Goal: Task Accomplishment & Management: Complete application form

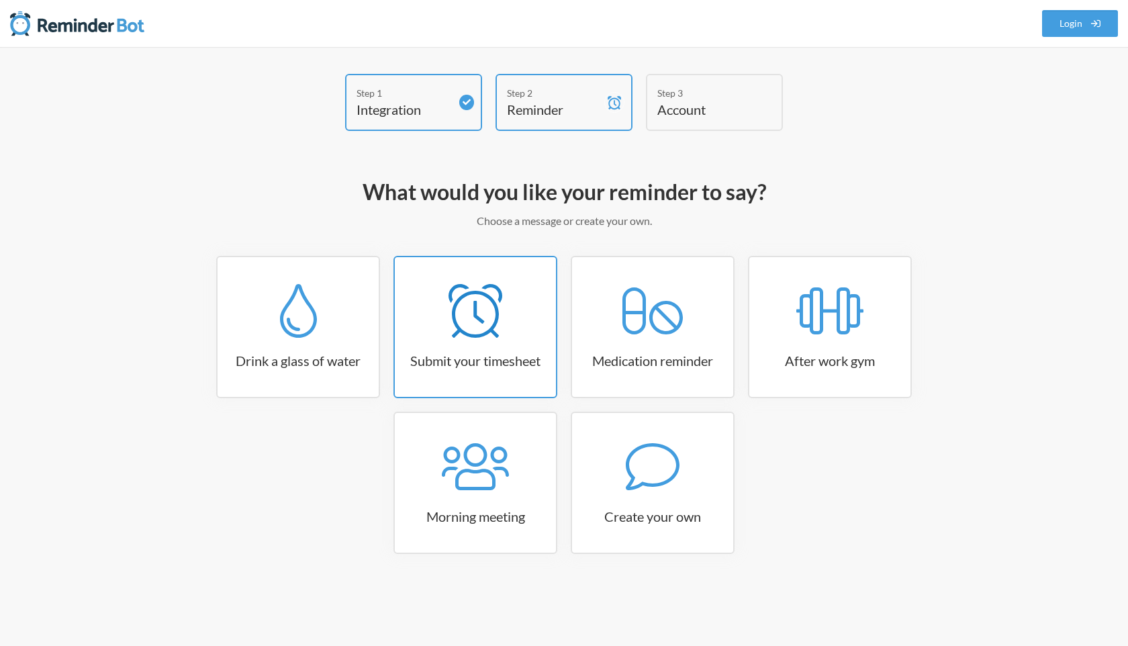
click at [491, 377] on link "Submit your timesheet" at bounding box center [476, 327] width 164 height 142
select select "15:30:00"
select select "true"
select select "16:30:00"
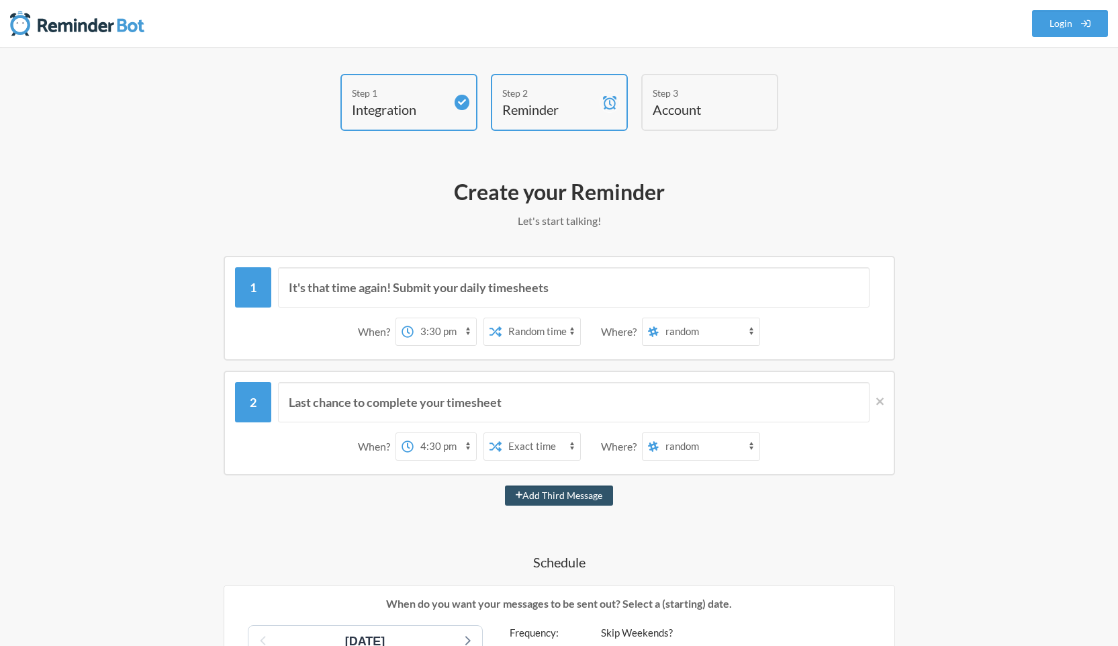
click at [552, 336] on select "Exact time Random time" at bounding box center [541, 331] width 79 height 27
click at [443, 327] on select "12:00 am 12:15 am 12:30 am 12:45 am 1:00 am 1:15 am 1:30 am 1:45 am 2:00 am 2:1…" at bounding box center [445, 331] width 62 height 27
select select "09:00:00"
click at [414, 318] on select "12:00 am 12:15 am 12:30 am 12:45 am 1:00 am 1:15 am 1:30 am 1:45 am 2:00 am 2:1…" at bounding box center [445, 331] width 62 height 27
click at [692, 328] on select "random general get_in_touch_submissions standups freelancer_application_submiss…" at bounding box center [709, 331] width 101 height 27
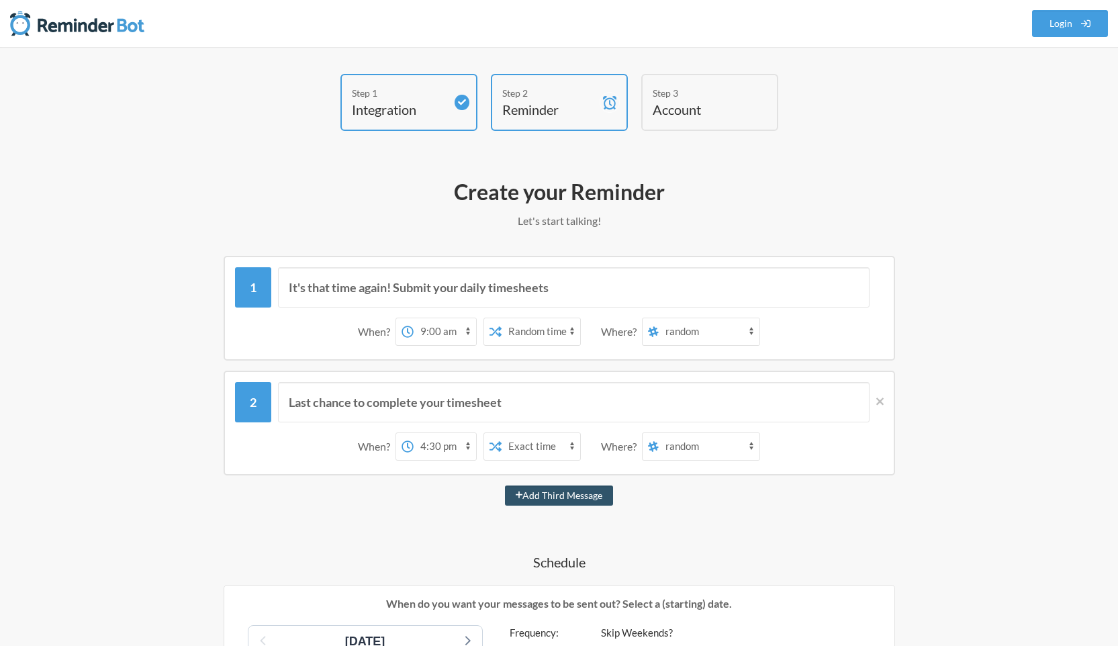
select select "C0LFERQJV"
click at [659, 318] on select "random general get_in_touch_submissions standups freelancer_application_submiss…" at bounding box center [709, 331] width 101 height 27
click at [455, 450] on select "12:00 am 12:15 am 12:30 am 12:45 am 1:00 am 1:15 am 1:30 am 1:45 am 2:00 am 2:1…" at bounding box center [445, 446] width 62 height 27
click at [414, 433] on select "12:00 am 12:15 am 12:30 am 12:45 am 1:00 am 1:15 am 1:30 am 1:45 am 2:00 am 2:1…" at bounding box center [445, 446] width 62 height 27
click at [540, 449] on select "Exact time Random time" at bounding box center [541, 446] width 79 height 27
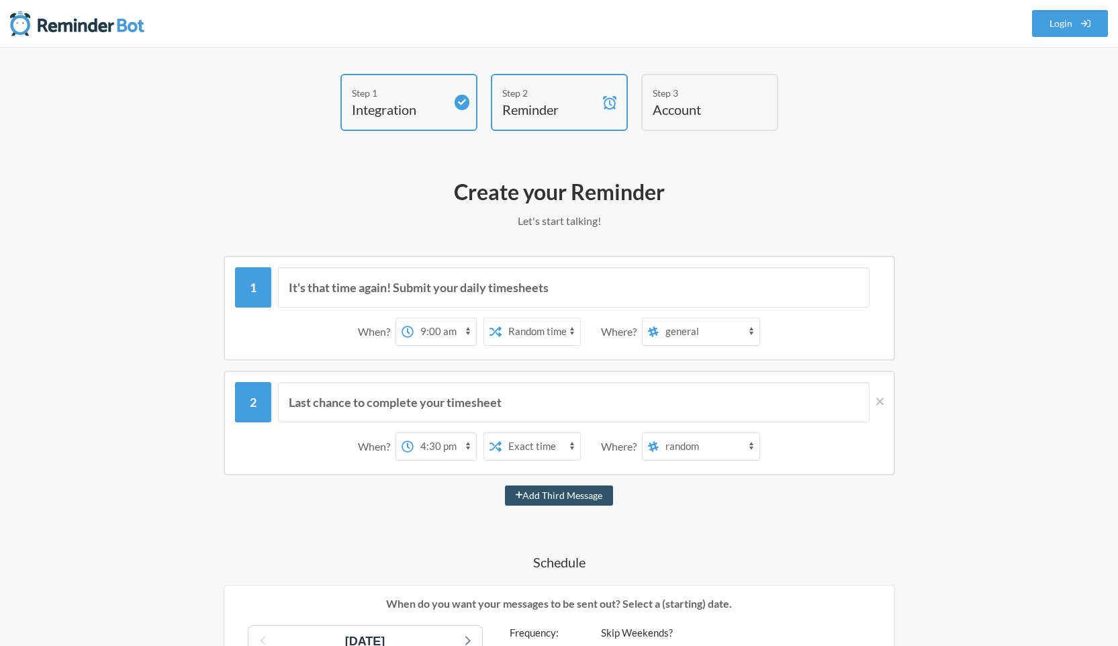
click at [558, 336] on select "Exact time Random time" at bounding box center [541, 331] width 79 height 27
select select "false"
click at [502, 318] on select "Exact time Random time" at bounding box center [541, 331] width 79 height 27
click at [707, 449] on select "random general get_in_touch_submissions standups freelancer_application_submiss…" at bounding box center [709, 446] width 101 height 27
select select "C0LFERQJV"
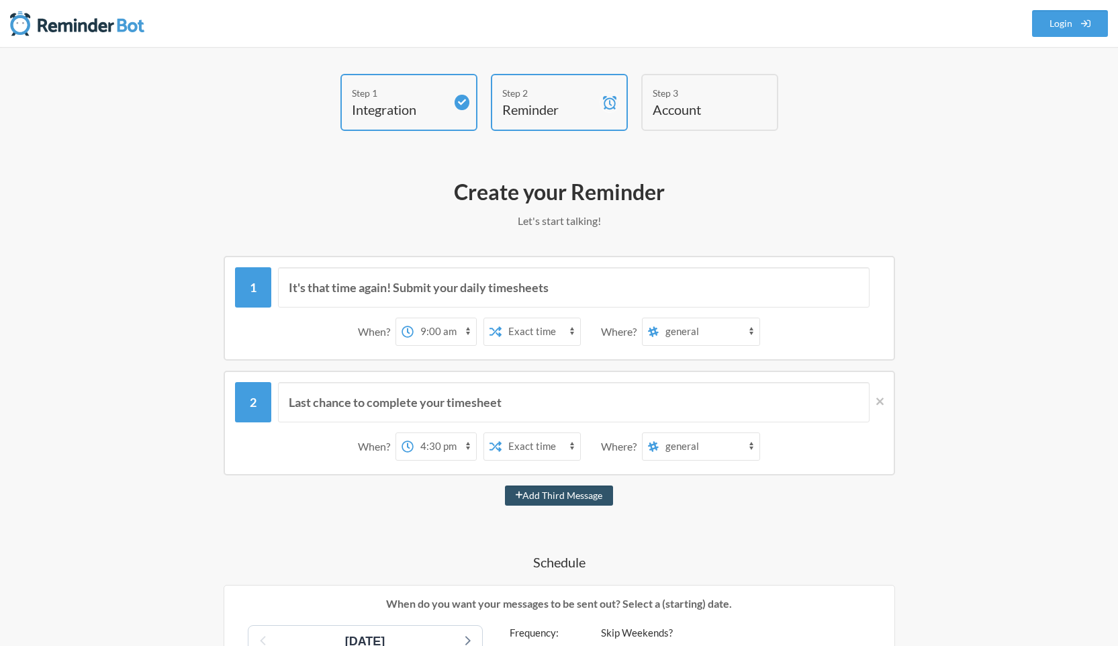
click at [659, 433] on select "random general get_in_touch_submissions standups freelancer_application_submiss…" at bounding box center [709, 446] width 101 height 27
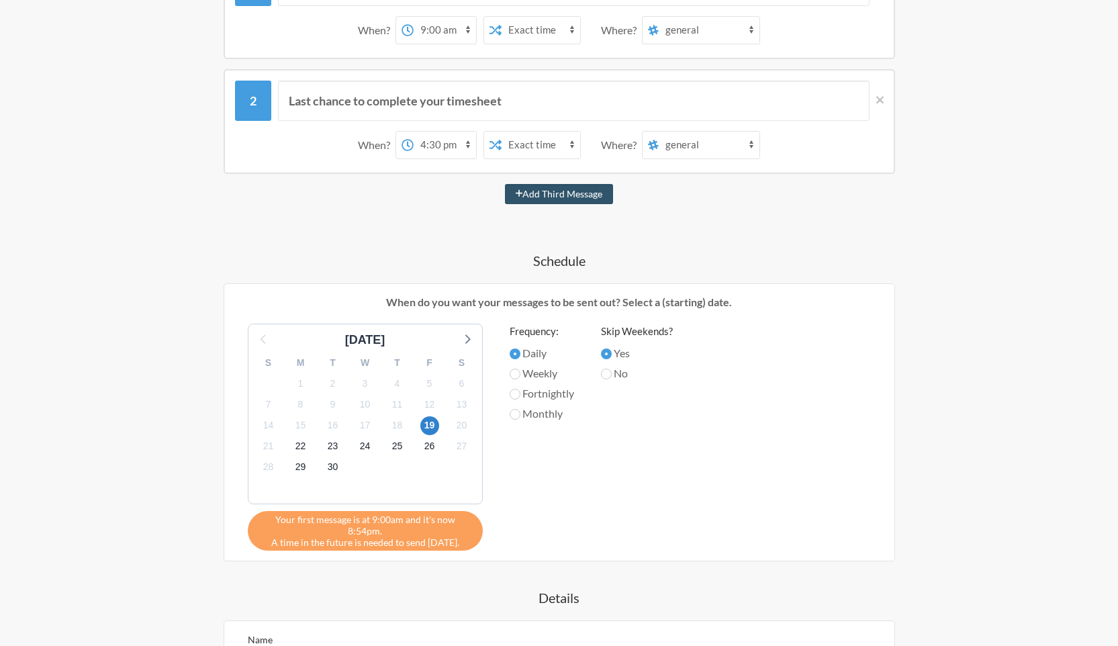
scroll to position [323, 0]
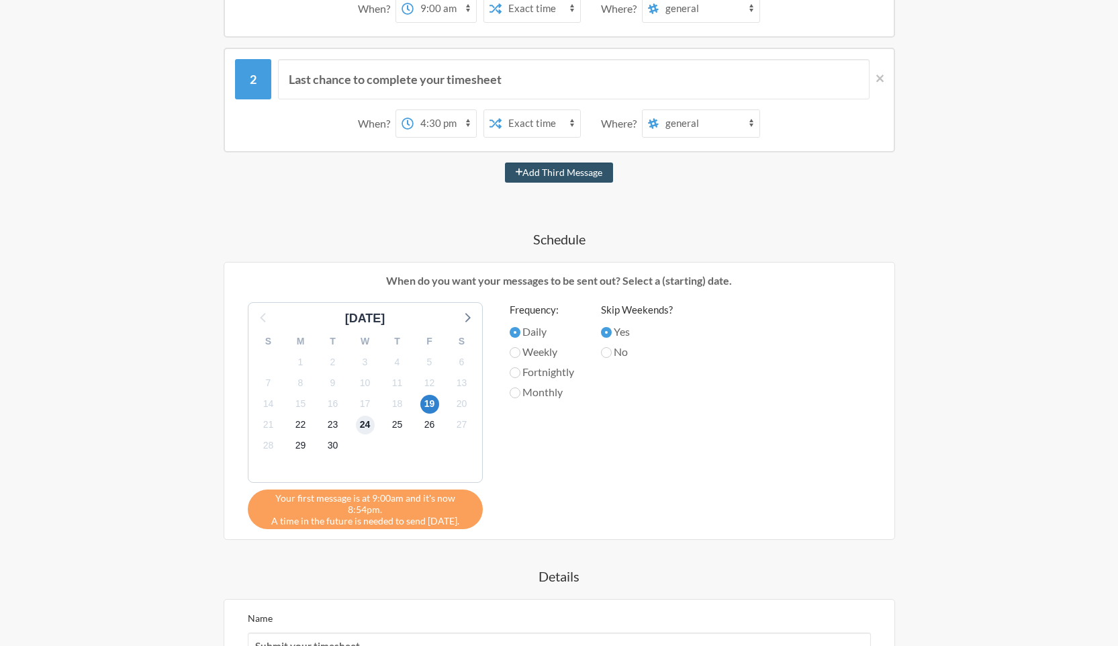
click at [363, 429] on span "24" at bounding box center [365, 425] width 19 height 19
click at [516, 347] on input "Weekly" at bounding box center [515, 352] width 11 height 11
radio input "true"
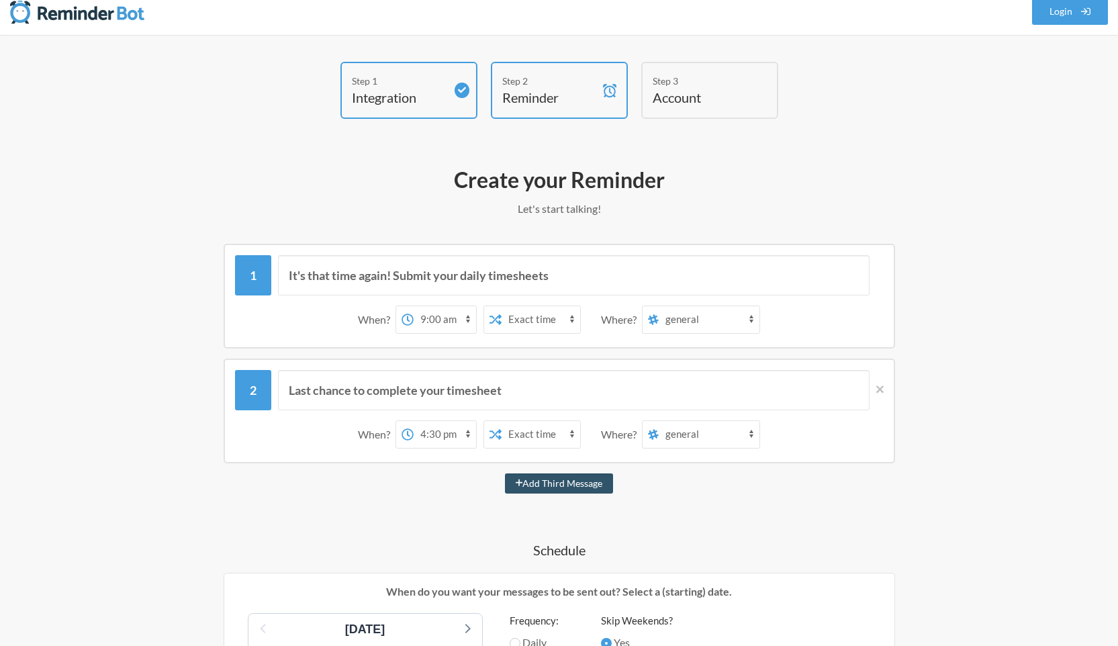
scroll to position [0, 0]
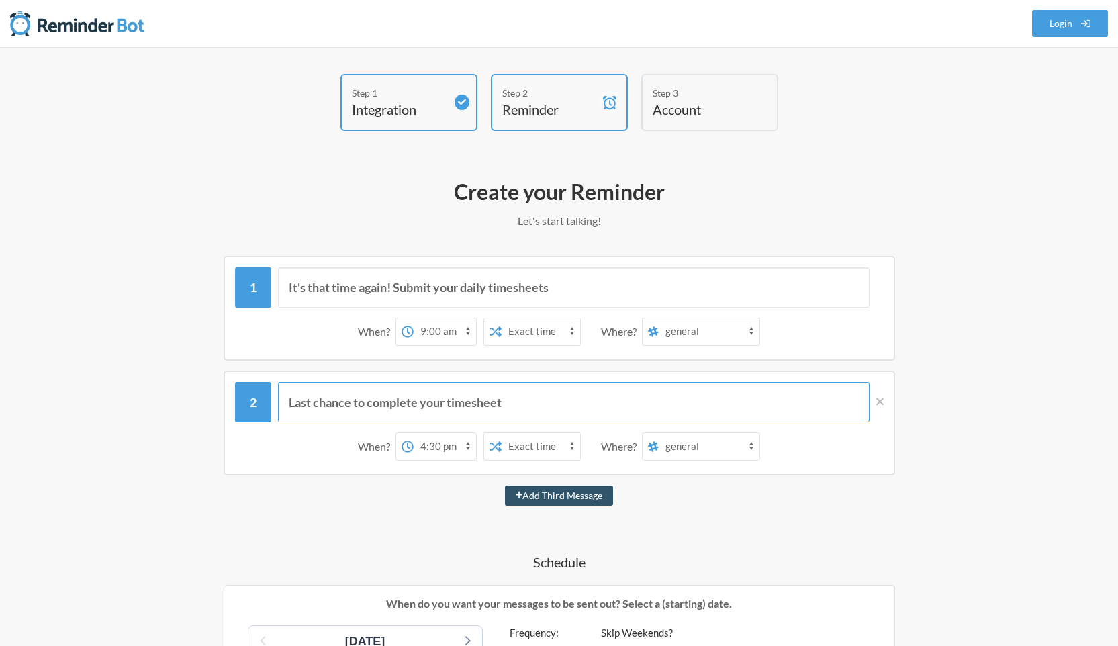
click at [522, 400] on input "Last chance to complete your timesheet" at bounding box center [574, 402] width 592 height 40
drag, startPoint x: 522, startPoint y: 400, endPoint x: 293, endPoint y: 402, distance: 229.0
click at [293, 402] on input "Last chance to complete your timesheet" at bounding box center [574, 402] width 592 height 40
type input "L"
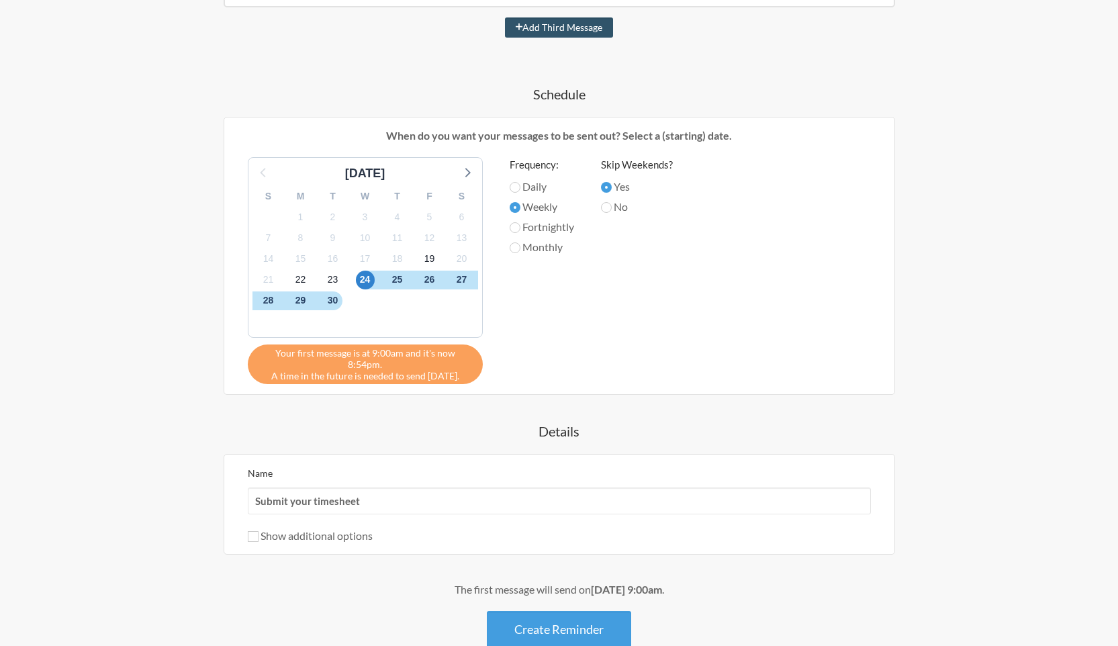
scroll to position [539, 0]
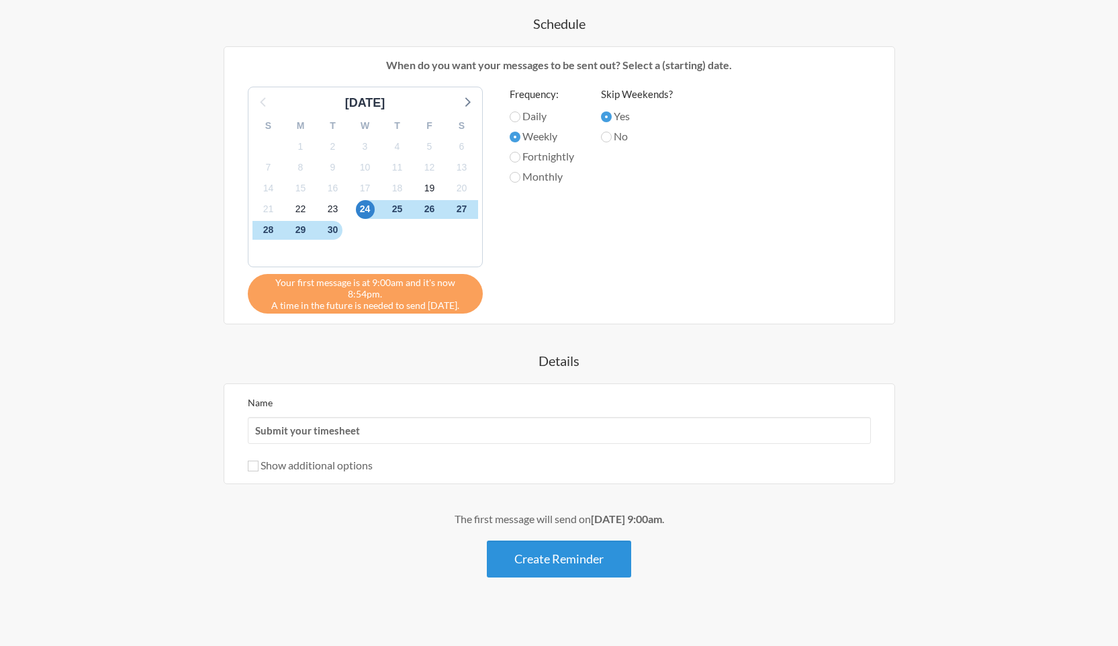
type input "Dont Forget submit your timesheet"
click at [576, 554] on button "Create Reminder" at bounding box center [559, 559] width 144 height 37
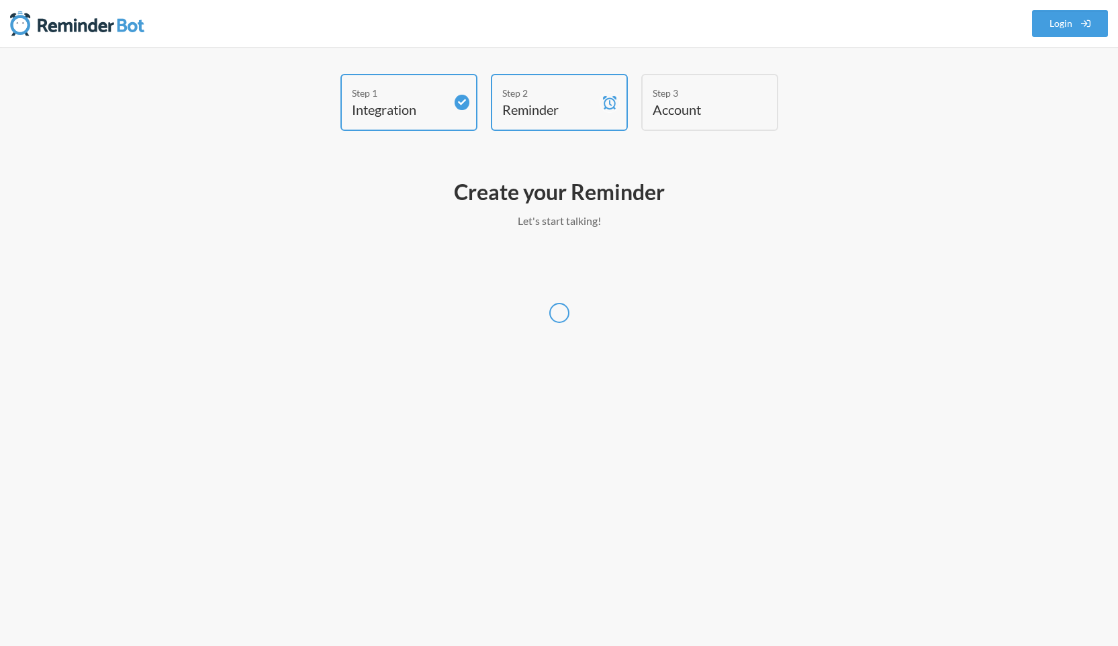
scroll to position [0, 0]
select select "America/[GEOGRAPHIC_DATA]"
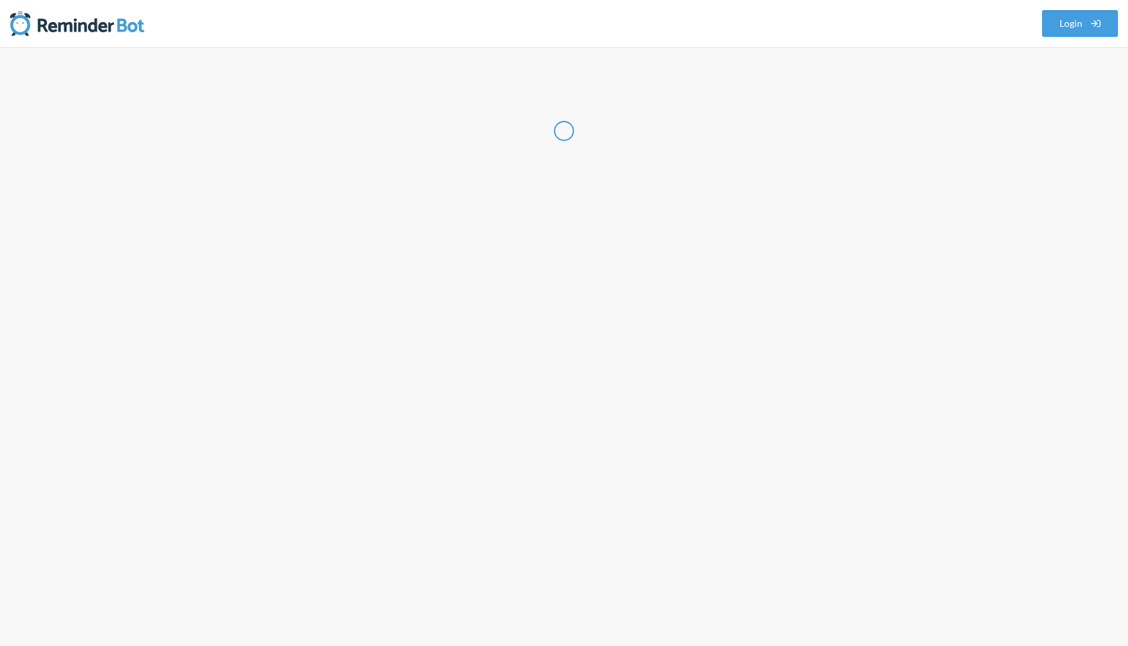
select select "US"
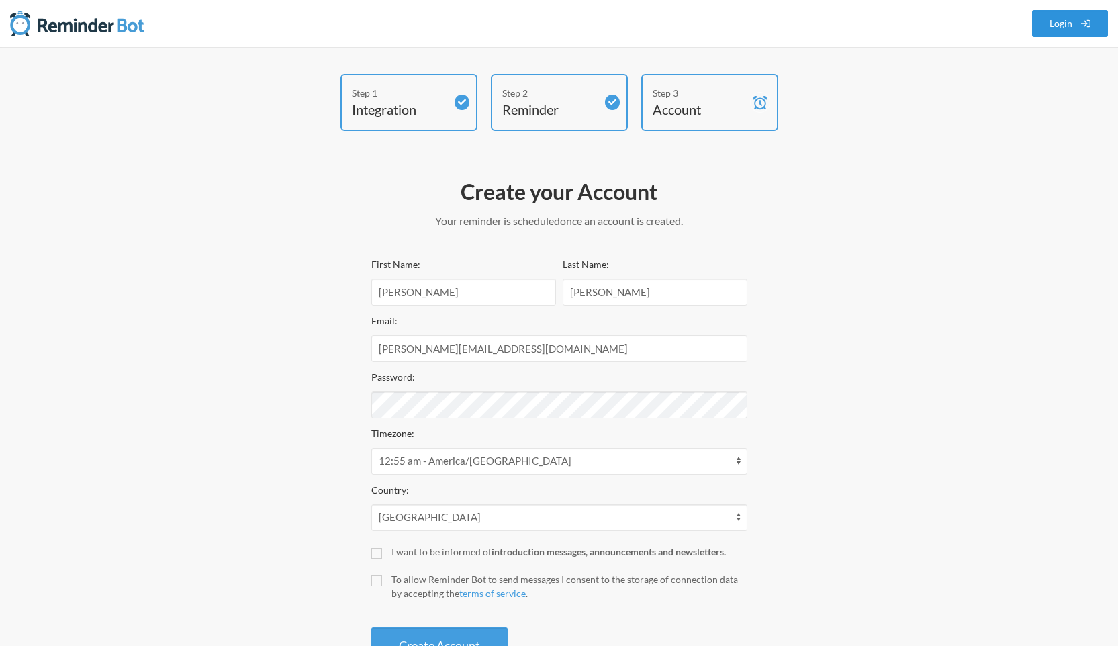
click at [1062, 21] on link "Login" at bounding box center [1070, 23] width 77 height 27
